Goal: Find contact information: Find contact information

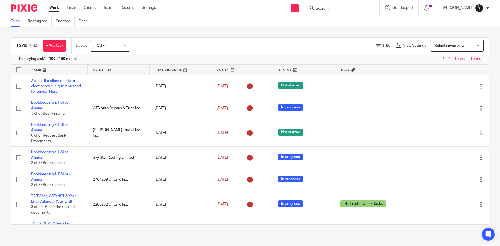
click at [318, 3] on div at bounding box center [341, 8] width 75 height 16
click at [325, 7] on input "Search" at bounding box center [339, 8] width 48 height 5
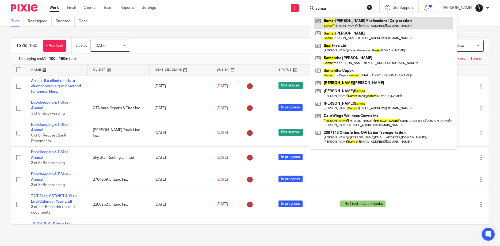
type input "samar"
click at [342, 24] on link at bounding box center [383, 23] width 139 height 12
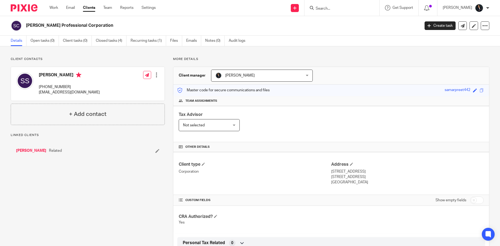
scroll to position [128, 0]
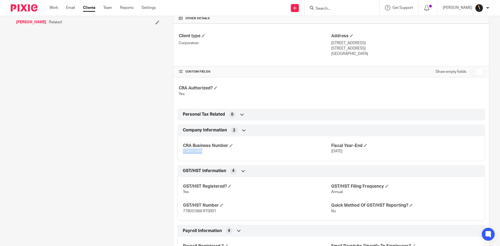
drag, startPoint x: 184, startPoint y: 152, endPoint x: 207, endPoint y: 151, distance: 23.3
click at [207, 151] on p "778031666" at bounding box center [257, 150] width 148 height 5
copy span "778031666"
